Goal: Navigation & Orientation: Find specific page/section

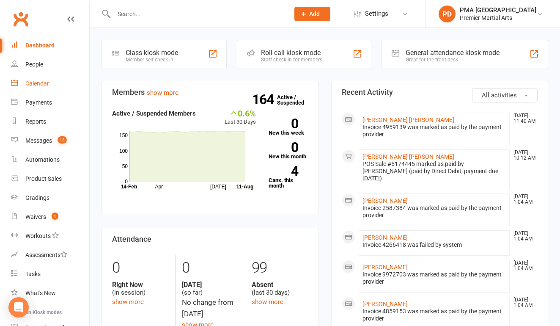
click at [49, 81] on link "Calendar" at bounding box center [50, 83] width 78 height 19
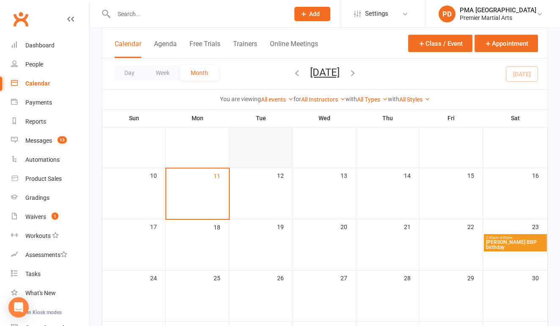
scroll to position [117, 0]
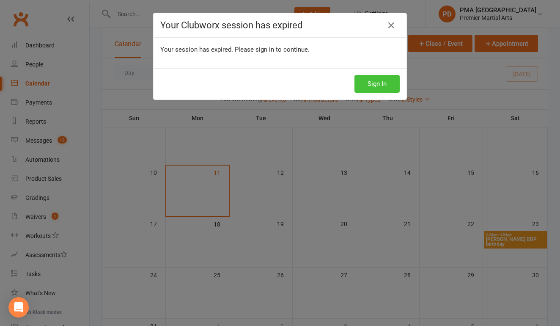
click at [380, 86] on button "Sign In" at bounding box center [377, 84] width 45 height 18
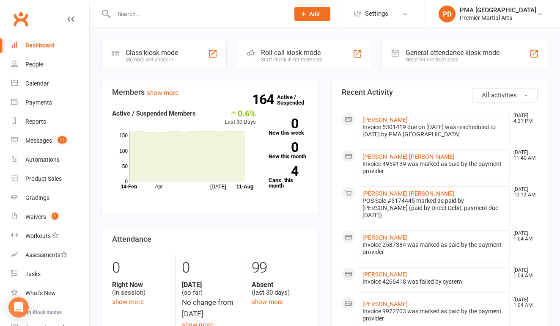
click at [39, 84] on div "Calendar" at bounding box center [37, 83] width 24 height 7
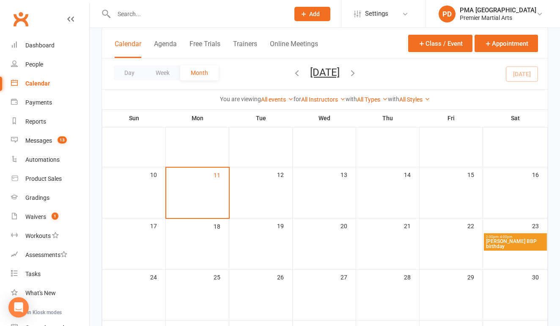
scroll to position [116, 0]
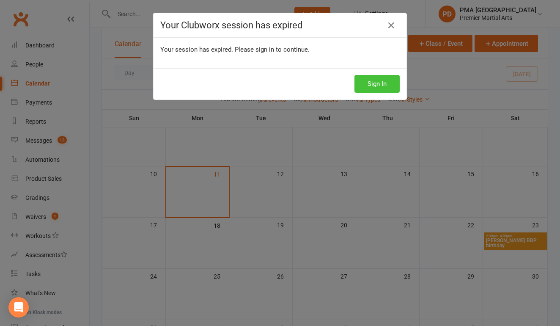
click at [374, 80] on button "Sign In" at bounding box center [377, 84] width 45 height 18
